Goal: Task Accomplishment & Management: Manage account settings

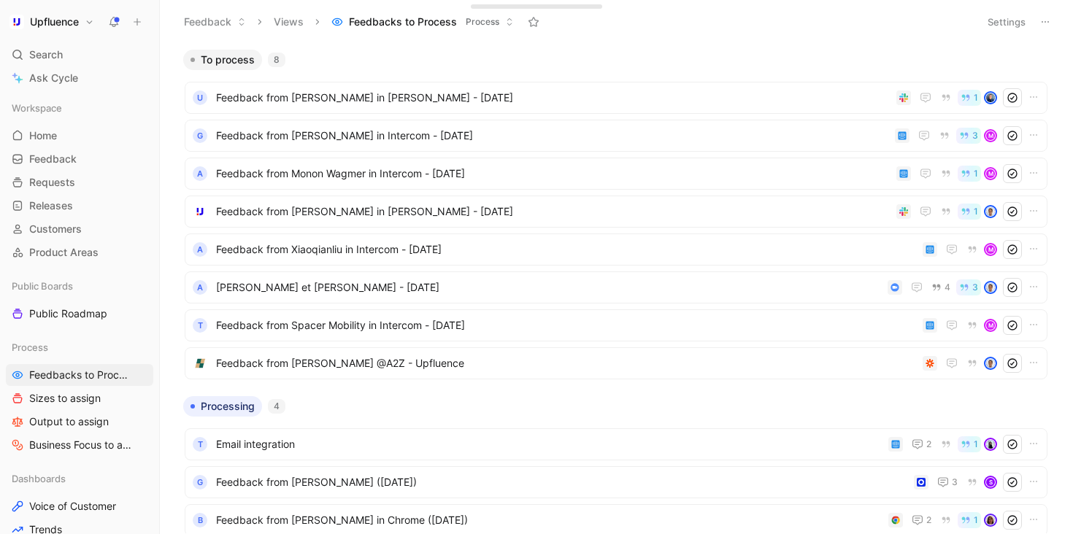
scroll to position [102, 0]
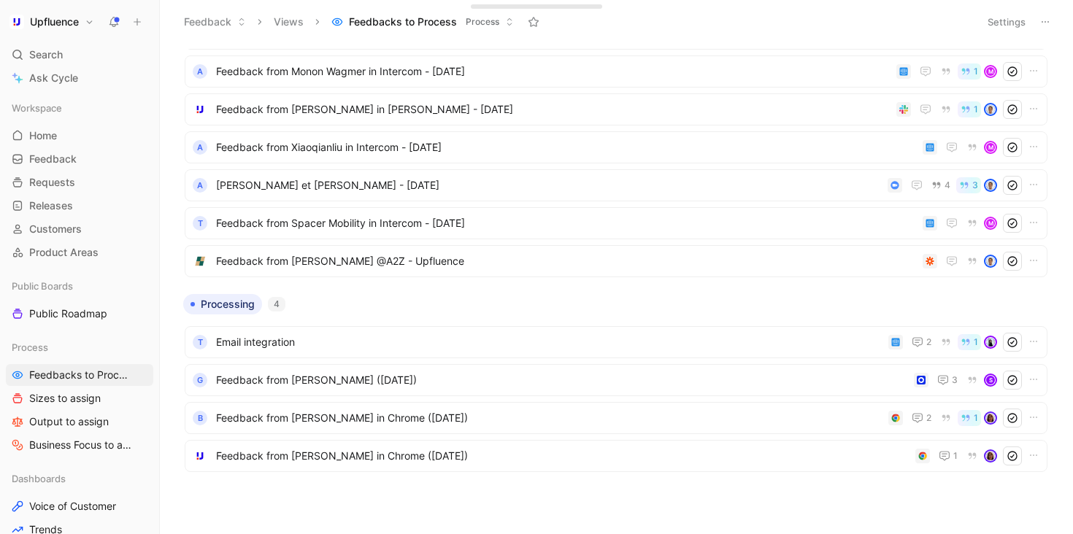
click at [115, 20] on use at bounding box center [115, 21] width 10 height 10
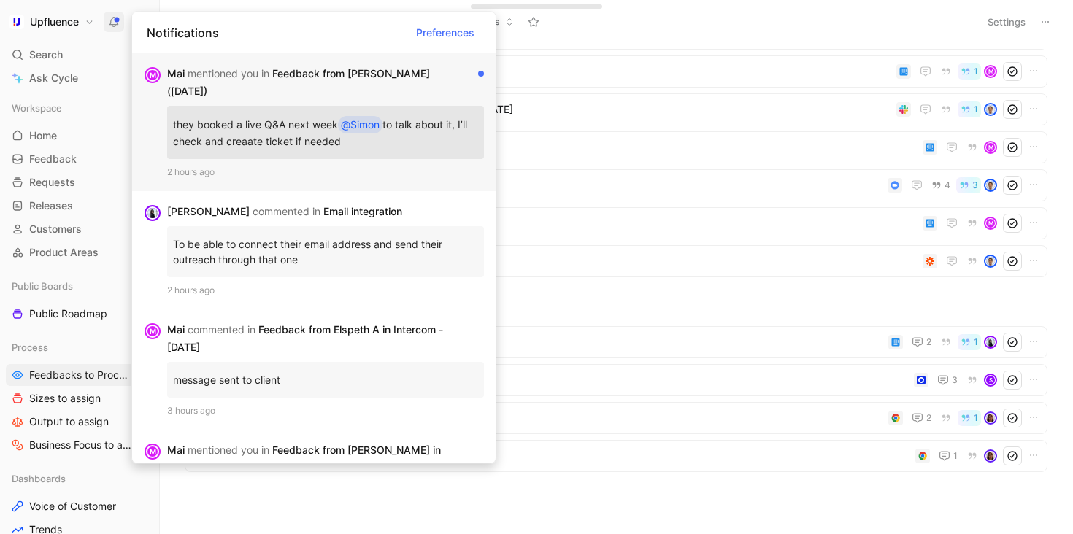
click at [279, 96] on div "[PERSON_NAME] mentioned you in Feedback from [PERSON_NAME] ([DATE])" at bounding box center [319, 82] width 305 height 35
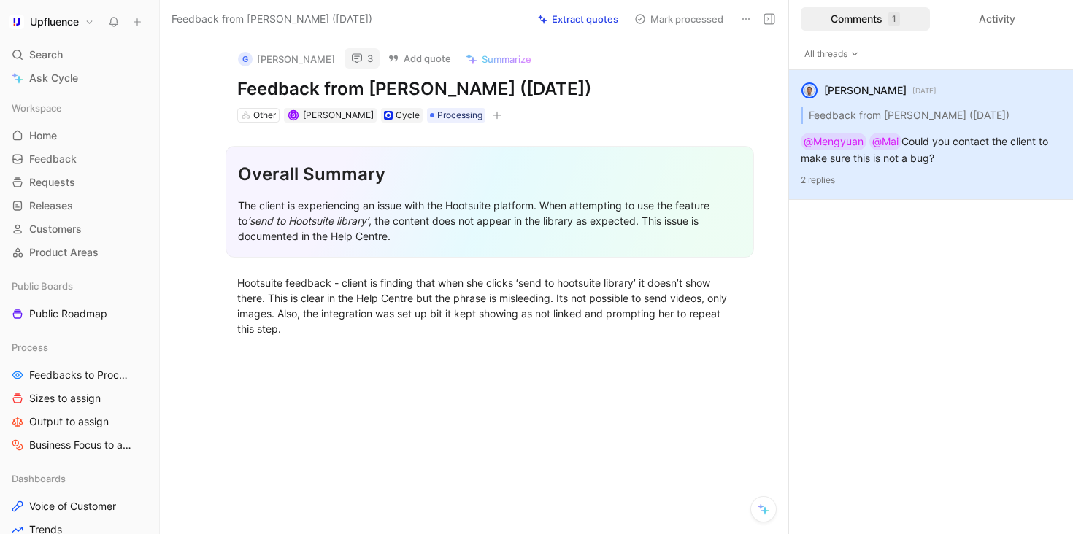
scroll to position [4, 0]
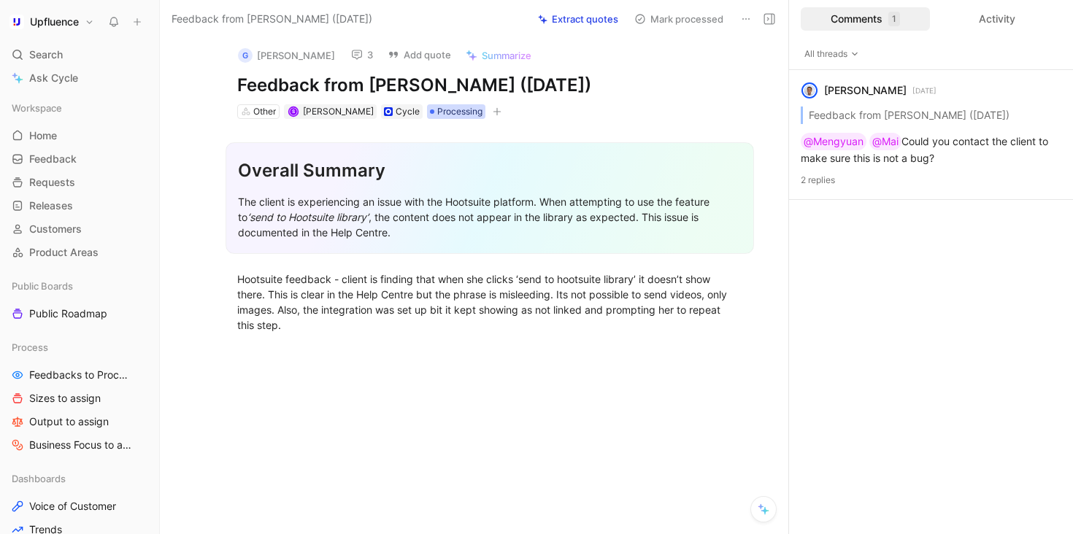
click at [437, 108] on span "Processing" at bounding box center [459, 111] width 45 height 15
click at [99, 373] on span "Feedbacks to Process" at bounding box center [81, 375] width 104 height 15
